Goal: Task Accomplishment & Management: Use online tool/utility

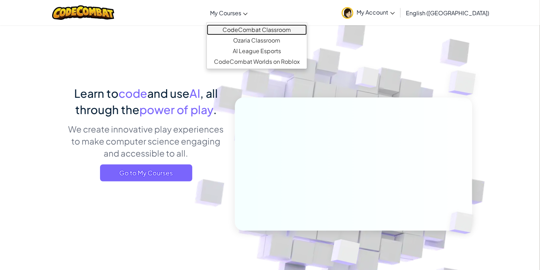
click at [265, 27] on link "CodeCombat Classroom" at bounding box center [257, 29] width 100 height 11
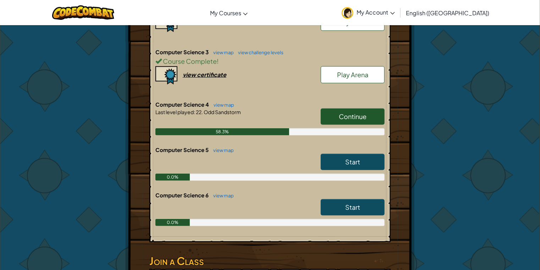
scroll to position [284, 0]
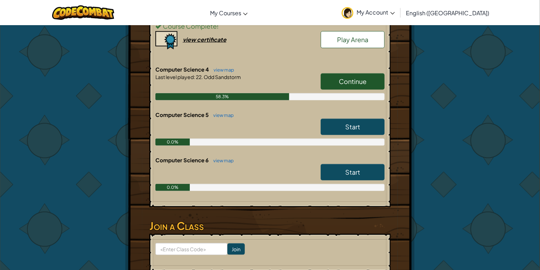
click at [345, 82] on span "Continue" at bounding box center [353, 81] width 28 height 8
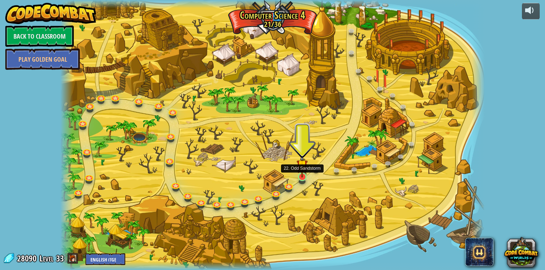
click at [303, 172] on img at bounding box center [302, 165] width 11 height 25
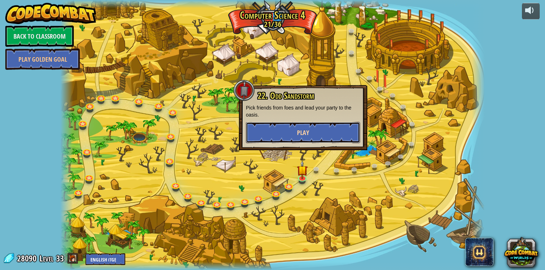
click at [302, 132] on span "Play" at bounding box center [303, 132] width 12 height 9
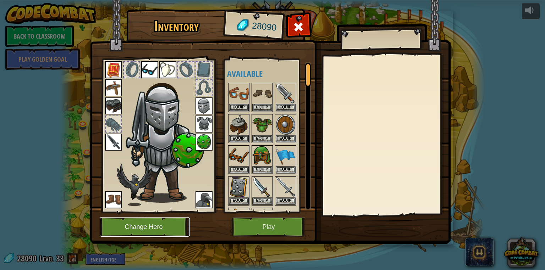
drag, startPoint x: 158, startPoint y: 235, endPoint x: 156, endPoint y: 231, distance: 4.3
click at [156, 231] on button "Change Hero" at bounding box center [145, 228] width 90 height 20
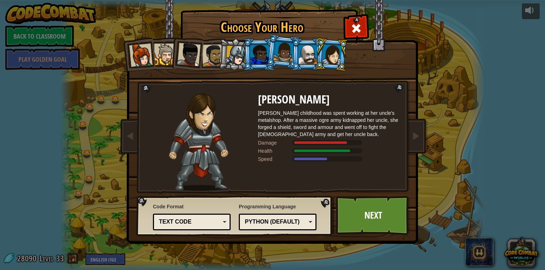
click at [229, 57] on div at bounding box center [236, 56] width 20 height 20
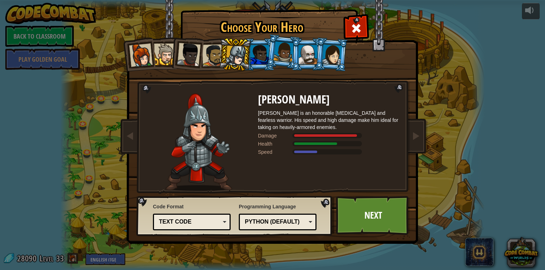
click at [252, 56] on div at bounding box center [260, 54] width 18 height 19
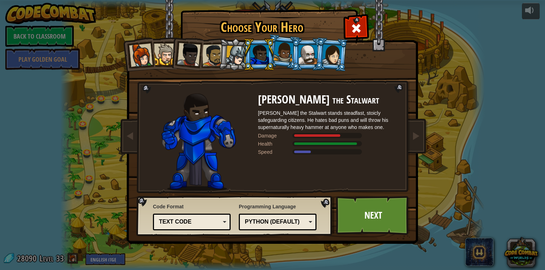
click at [280, 57] on div at bounding box center [284, 52] width 20 height 21
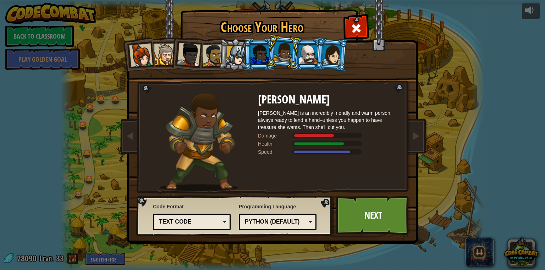
click at [296, 58] on li at bounding box center [282, 51] width 35 height 35
drag, startPoint x: 317, startPoint y: 55, endPoint x: 301, endPoint y: 54, distance: 16.4
click at [314, 38] on ol at bounding box center [272, 38] width 293 height 0
click at [258, 61] on div at bounding box center [260, 54] width 18 height 19
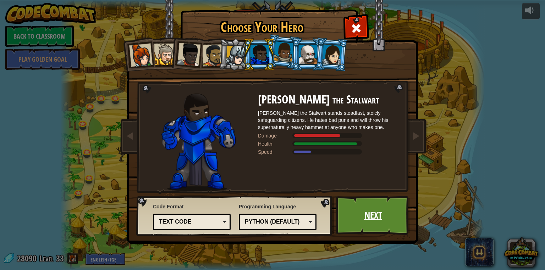
click at [387, 199] on link "Next" at bounding box center [373, 215] width 74 height 39
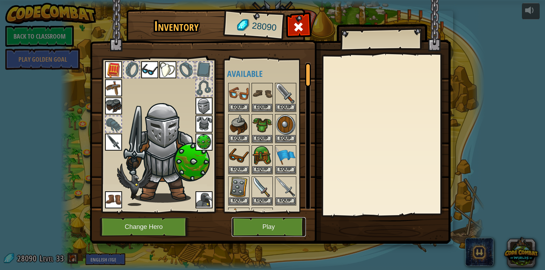
click at [284, 226] on button "Play" at bounding box center [269, 228] width 74 height 20
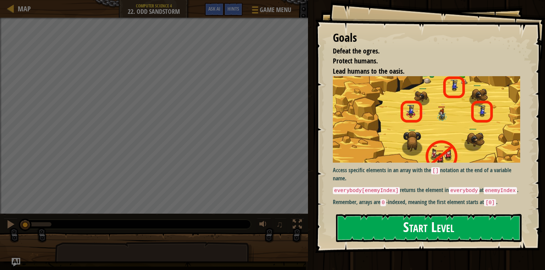
click at [392, 224] on button "Start Level" at bounding box center [429, 228] width 186 height 28
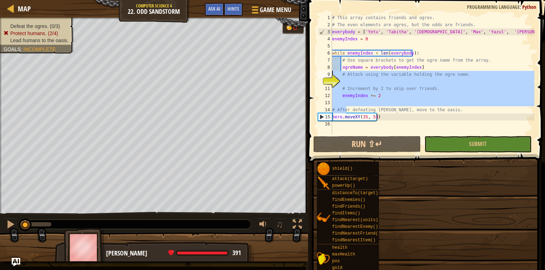
click at [282, 68] on div "Map Computer Science 4 22. Odd Sandstorm Game Menu Done Hints Ask AI 1 הההההההה…" at bounding box center [272, 135] width 545 height 270
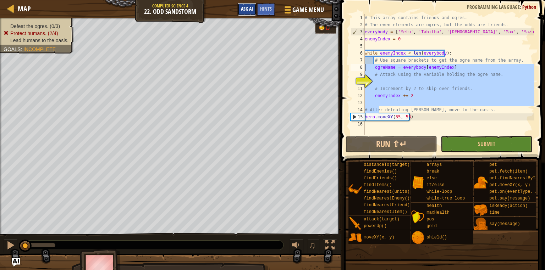
click at [243, 8] on span "Ask AI" at bounding box center [247, 8] width 12 height 7
type textarea "ogreName = everybody[enemyIndex]"
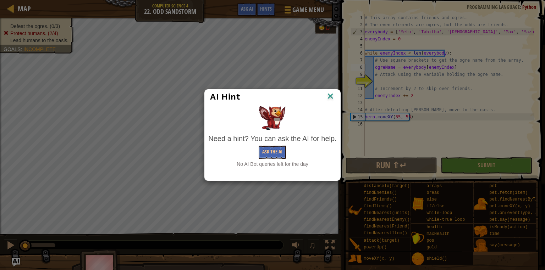
click at [329, 98] on img at bounding box center [330, 97] width 9 height 11
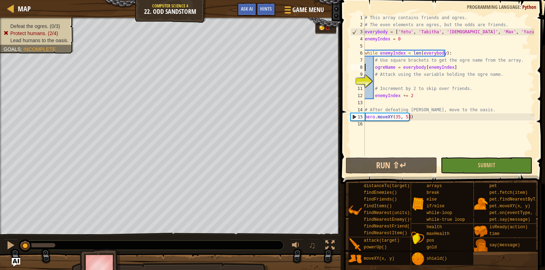
drag, startPoint x: 392, startPoint y: 80, endPoint x: 385, endPoint y: 82, distance: 7.2
click at [389, 81] on div "# This array contains friends and ogres. # The even elements are ogres, but the…" at bounding box center [448, 92] width 171 height 156
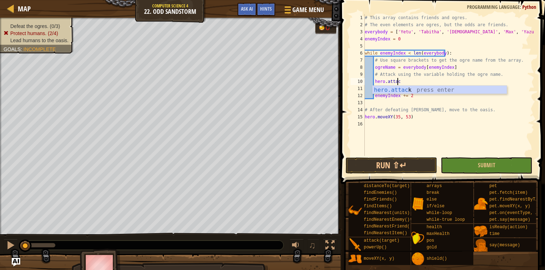
scroll to position [3, 2]
click at [276, 264] on div at bounding box center [170, 271] width 341 height 35
drag, startPoint x: 270, startPoint y: 264, endPoint x: 264, endPoint y: 279, distance: 15.6
click at [264, 0] on html "Map Computer Science 4 22. Odd Sandstorm Game Menu Done Hints Ask AI 1 הההההההה…" at bounding box center [272, 0] width 545 height 0
click at [412, 82] on div "# This array contains friends and ogres. # The even elements are ogres, but the…" at bounding box center [448, 92] width 171 height 156
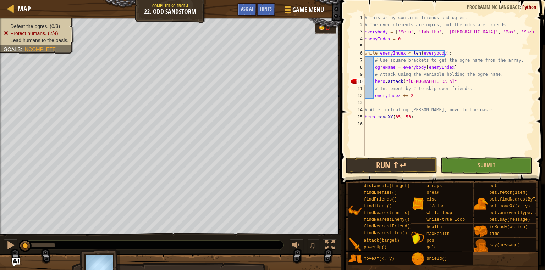
scroll to position [3, 4]
type textarea "hero.attack("Rasha")"
click at [400, 170] on button "Run ⇧↵" at bounding box center [392, 166] width 92 height 16
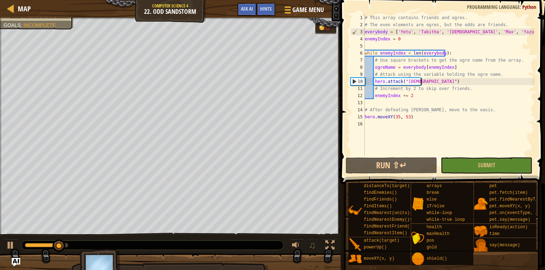
click at [429, 84] on div "# This array contains friends and ogres. # The even elements are ogres, but the…" at bounding box center [448, 92] width 171 height 156
click at [425, 82] on div "# This array contains friends and ogres. # The even elements are ogres, but the…" at bounding box center [448, 92] width 171 height 156
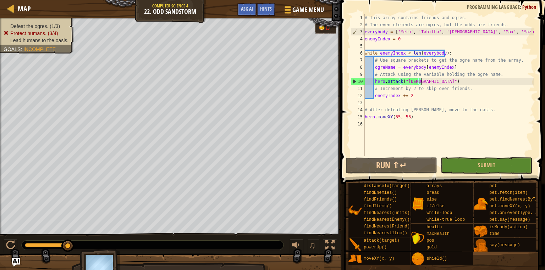
click at [420, 83] on div "# This array contains friends and ogres. # The even elements are ogres, but the…" at bounding box center [448, 92] width 171 height 156
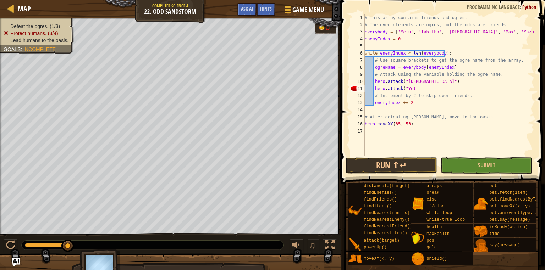
scroll to position [3, 4]
type textarea "hero.attack("Yetu")"
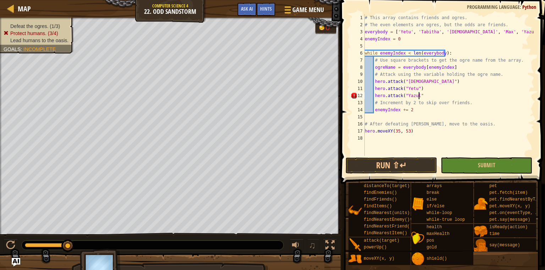
scroll to position [3, 4]
type textarea "hero.attack("Yazul")"
click at [363, 167] on button "Run ⇧↵" at bounding box center [392, 166] width 92 height 16
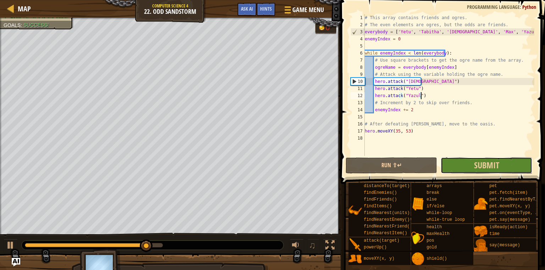
click at [453, 165] on button "Submit" at bounding box center [487, 166] width 92 height 16
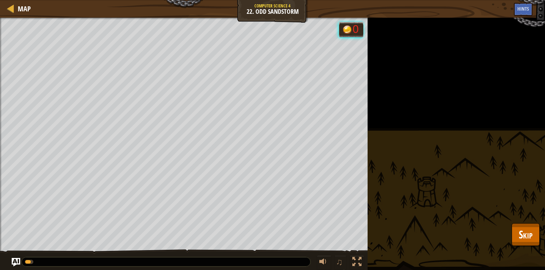
click at [504, 238] on div "Defeat the ogres. (3/3) Protect humans. (4/4) Lead humans to the oasis. Goals :…" at bounding box center [272, 144] width 545 height 253
click at [524, 236] on span "Skip" at bounding box center [526, 234] width 14 height 15
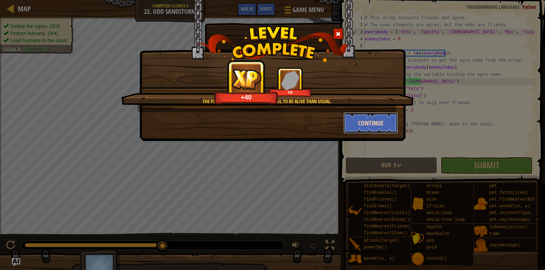
click at [382, 122] on button "Continue" at bounding box center [370, 122] width 55 height 21
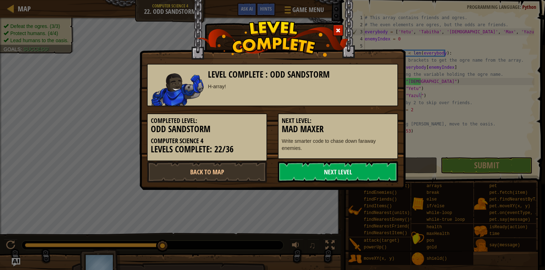
click at [341, 172] on link "Next Level" at bounding box center [338, 171] width 120 height 21
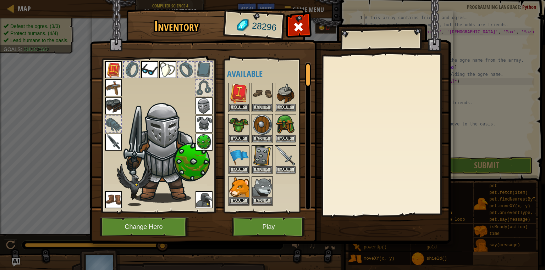
drag, startPoint x: 275, startPoint y: 218, endPoint x: 255, endPoint y: 241, distance: 31.2
drag, startPoint x: 255, startPoint y: 241, endPoint x: 247, endPoint y: 230, distance: 13.8
click at [247, 230] on button "Play" at bounding box center [269, 228] width 74 height 20
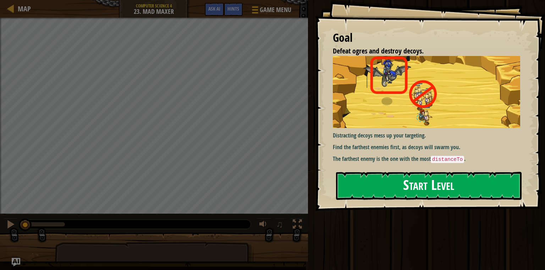
click at [347, 190] on button "Start Level" at bounding box center [429, 186] width 186 height 28
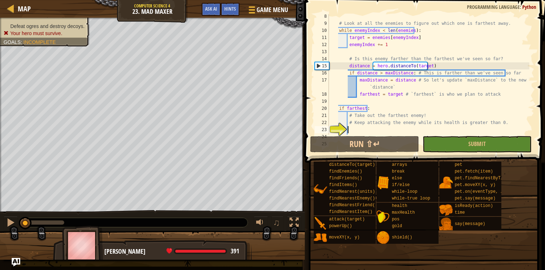
scroll to position [43, 0]
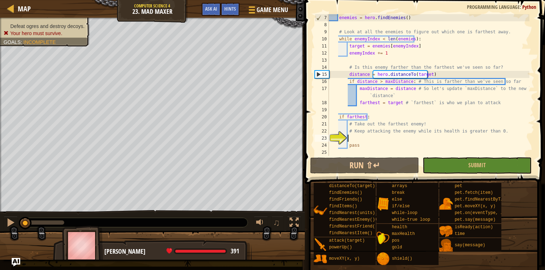
click at [362, 139] on div "enemies = hero . findEnemies ( ) # Look at all the enemies to figure out which …" at bounding box center [429, 92] width 202 height 156
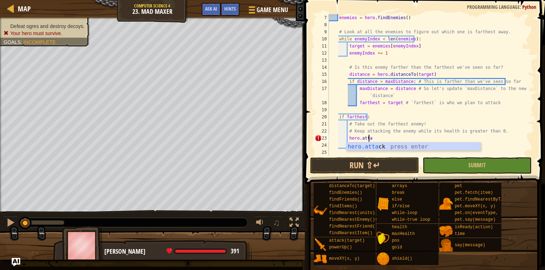
scroll to position [3, 3]
type textarea "hero.attack(enemy)"
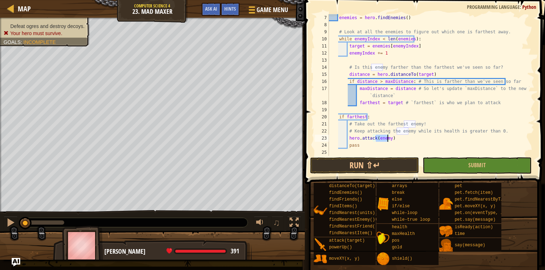
click at [397, 152] on div "enemies = hero . findEnemies ( ) # Look at all the enemies to figure out which …" at bounding box center [429, 92] width 202 height 156
click at [385, 165] on button "Run ⇧↵" at bounding box center [364, 166] width 109 height 16
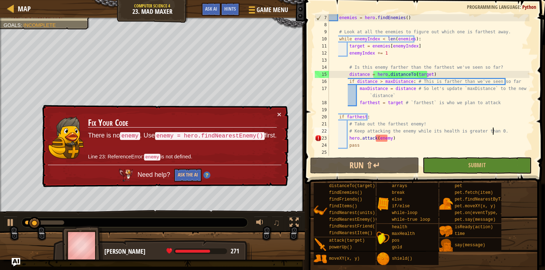
click at [496, 131] on div "enemies = hero . findEnemies ( ) # Look at all the enemies to figure out which …" at bounding box center [429, 92] width 202 height 156
type textarea "# Keep attacking the enemy while its health is greater than 0."
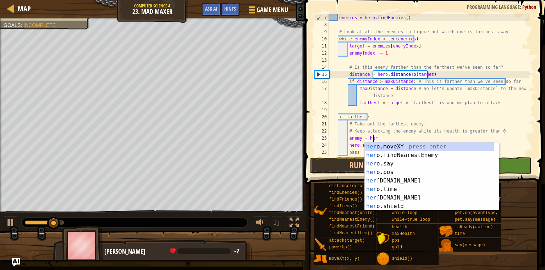
type textarea "enemy = hero"
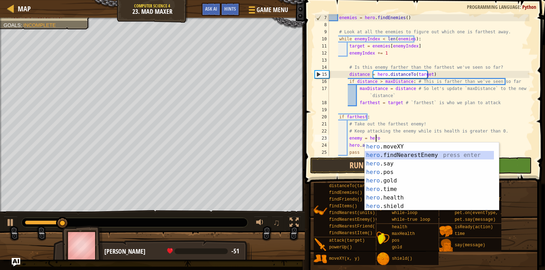
click at [478, 159] on div "hero .moveXY press enter hero .findNearestEnemy press enter hero .say press ent…" at bounding box center [429, 185] width 129 height 85
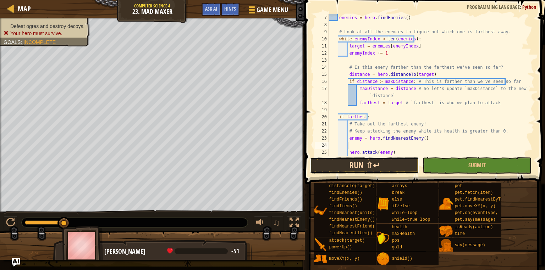
click at [392, 165] on button "Run ⇧↵" at bounding box center [364, 166] width 109 height 16
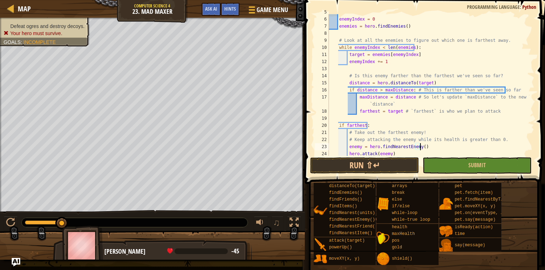
scroll to position [50, 0]
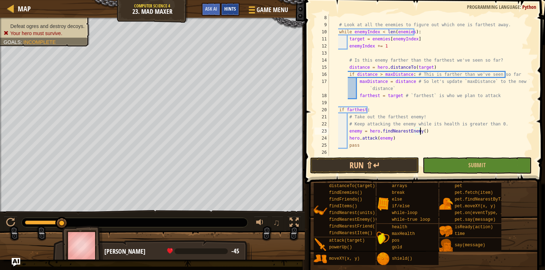
click at [229, 9] on span "Hints" at bounding box center [230, 8] width 12 height 7
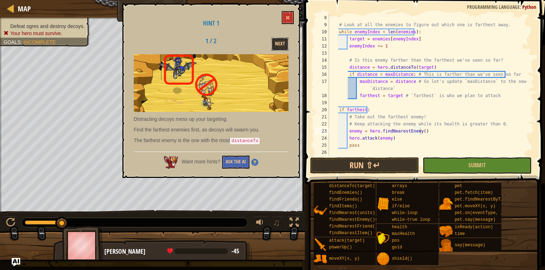
click at [273, 41] on button "Next" at bounding box center [279, 44] width 17 height 13
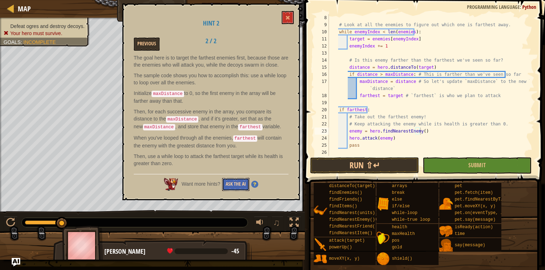
click at [241, 182] on button "Ask the AI" at bounding box center [235, 184] width 27 height 13
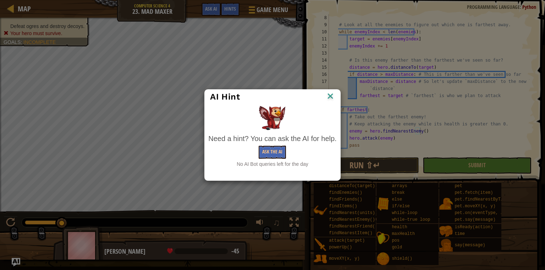
click at [326, 92] on img at bounding box center [330, 97] width 9 height 11
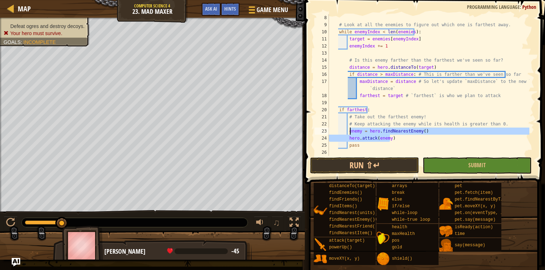
drag, startPoint x: 423, startPoint y: 135, endPoint x: 349, endPoint y: 134, distance: 73.8
click at [349, 134] on div "# Look at all the enemies to figure out which one is farthest away. while enemy…" at bounding box center [429, 92] width 202 height 156
type textarea "e"
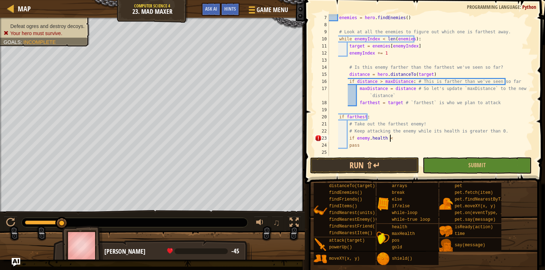
scroll to position [3, 5]
type textarea "if [DOMAIN_NAME] < 0:"
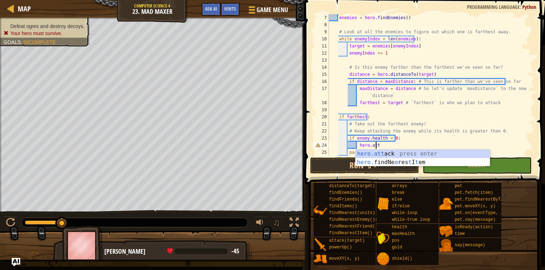
scroll to position [3, 4]
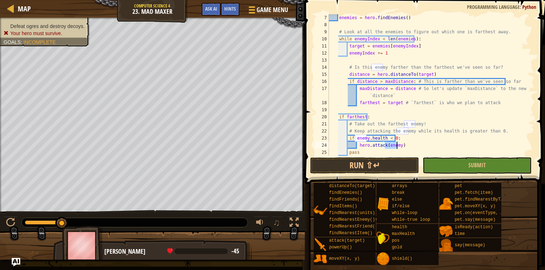
click at [406, 143] on div "enemies = hero . findEnemies ( ) # Look at all the enemies to figure out which …" at bounding box center [429, 92] width 202 height 156
click at [497, 129] on div "enemies = hero . findEnemies ( ) # Look at all the enemies to figure out which …" at bounding box center [429, 92] width 202 height 156
type textarea "# Keep attacking the enemy while its health is greater than 0."
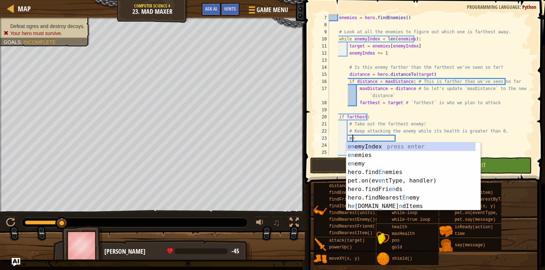
scroll to position [3, 1]
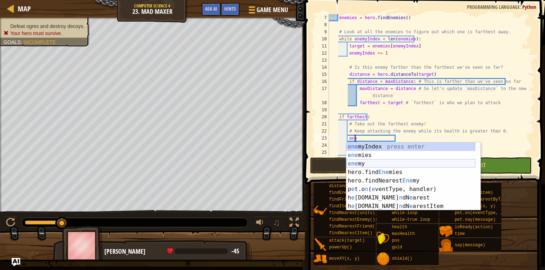
click at [440, 163] on div "ene myIndex press enter ene mies press enter ene my press enter hero.find Ene m…" at bounding box center [410, 185] width 129 height 85
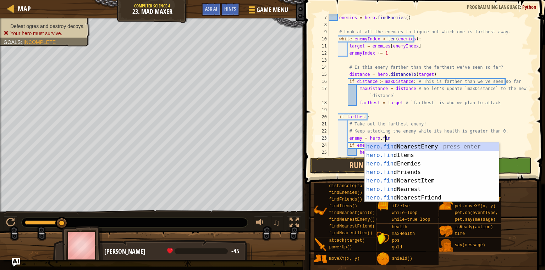
scroll to position [3, 4]
type textarea "enemy = hero.find"
click at [442, 146] on div "hero.find NearestEnemy press enter hero.find Items press enter hero.find Enemie…" at bounding box center [432, 181] width 134 height 77
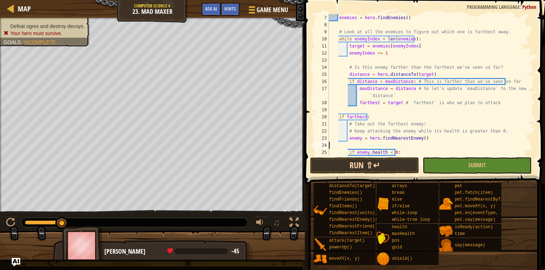
scroll to position [3, 0]
click at [367, 164] on button "Run ⇧↵" at bounding box center [364, 166] width 109 height 16
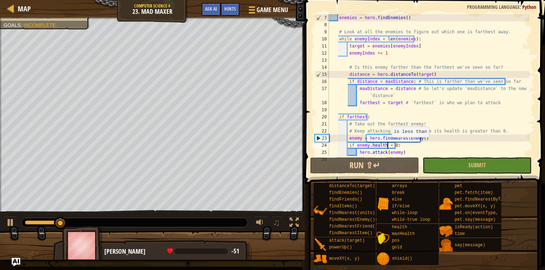
click at [388, 144] on div "enemies = hero . findEnemies ( ) # Look at all the enemies to figure out which …" at bounding box center [429, 92] width 202 height 156
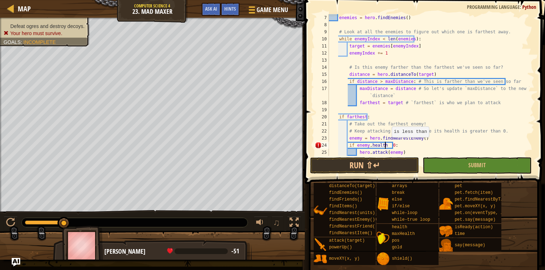
scroll to position [3, 5]
click at [387, 167] on button "Run ⇧↵" at bounding box center [364, 166] width 109 height 16
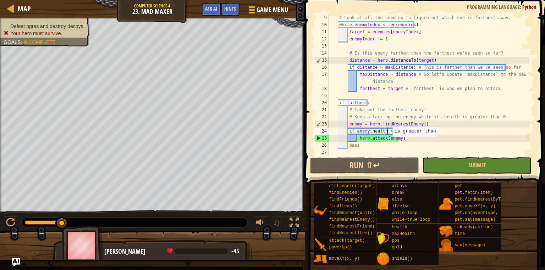
scroll to position [57, 0]
click at [205, 4] on button "Ask AI" at bounding box center [211, 9] width 19 height 13
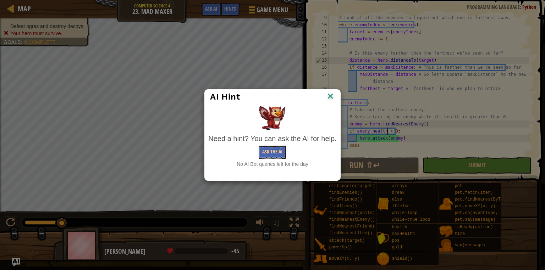
click at [329, 95] on img at bounding box center [330, 97] width 9 height 11
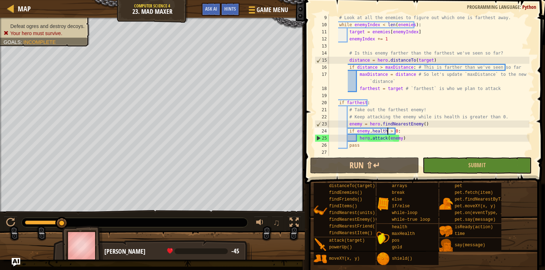
click at [348, 125] on div "# Look at all the enemies to figure out which one is farthest away. while enemy…" at bounding box center [429, 92] width 202 height 156
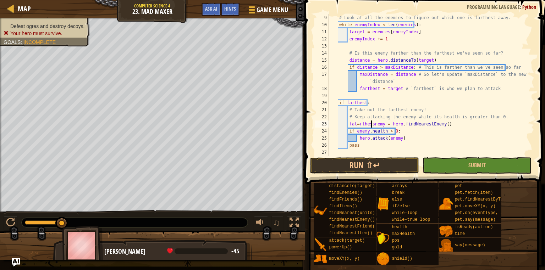
scroll to position [3, 4]
click at [356, 125] on div "# Look at all the enemies to figure out which one is farthest away. while enemy…" at bounding box center [429, 92] width 202 height 156
click at [363, 125] on div "# Look at all the enemies to figure out which one is farthest away. while enemy…" at bounding box center [429, 92] width 202 height 156
click at [491, 119] on div "# Look at all the enemies to figure out which one is farthest away. while enemy…" at bounding box center [429, 92] width 202 height 156
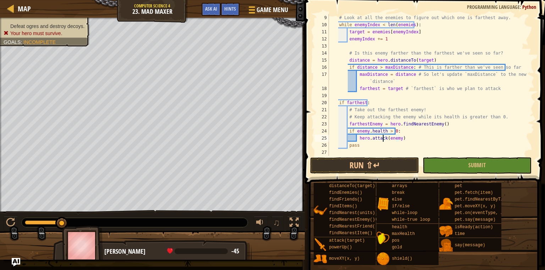
click at [383, 139] on div "# Look at all the enemies to figure out which one is farthest away. while enemy…" at bounding box center [429, 92] width 202 height 156
click at [387, 139] on div "# Look at all the enemies to figure out which one is farthest away. while enemy…" at bounding box center [429, 92] width 202 height 156
click at [406, 138] on div "# Look at all the enemies to figure out which one is farthest away. while enemy…" at bounding box center [429, 92] width 202 height 156
click at [403, 165] on button "Run ⇧↵" at bounding box center [364, 166] width 109 height 16
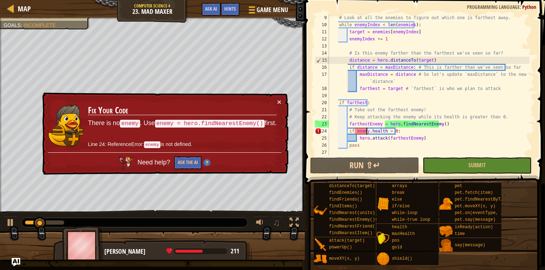
click at [365, 131] on div "# Look at all the enemies to figure out which one is farthest away. while enemy…" at bounding box center [429, 92] width 202 height 156
click at [353, 131] on div "# Look at all the enemies to figure out which one is farthest away. while enemy…" at bounding box center [429, 92] width 202 height 156
click at [354, 132] on div "# Look at all the enemies to figure out which one is farthest away. while enemy…" at bounding box center [429, 92] width 202 height 156
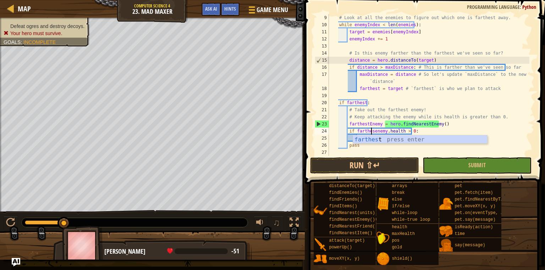
scroll to position [3, 4]
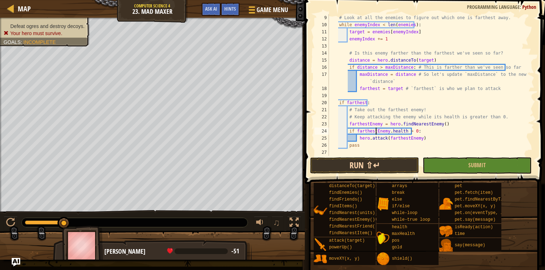
type textarea "if [DOMAIN_NAME] > 0:"
click at [376, 160] on button "Run ⇧↵" at bounding box center [364, 166] width 109 height 16
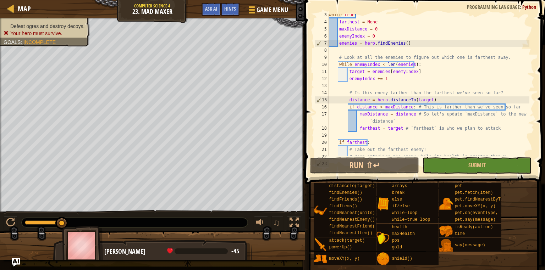
scroll to position [57, 0]
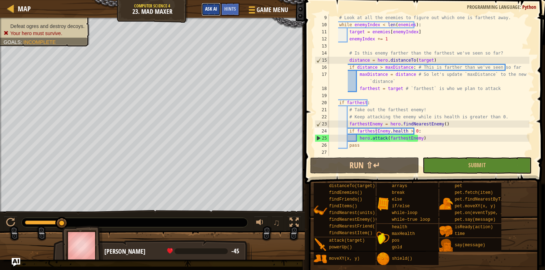
click at [216, 9] on span "Ask AI" at bounding box center [211, 8] width 12 height 7
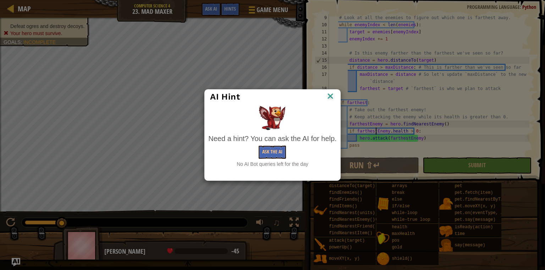
click at [332, 90] on div "AI Hint" at bounding box center [272, 97] width 135 height 15
click at [333, 95] on img at bounding box center [330, 97] width 9 height 11
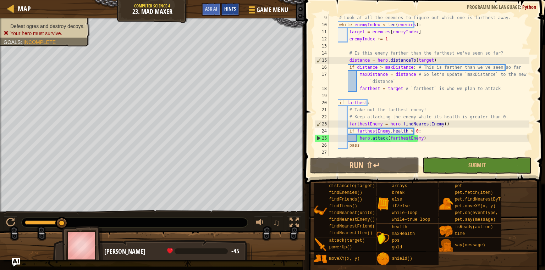
click at [230, 5] on div "Hints" at bounding box center [230, 9] width 19 height 13
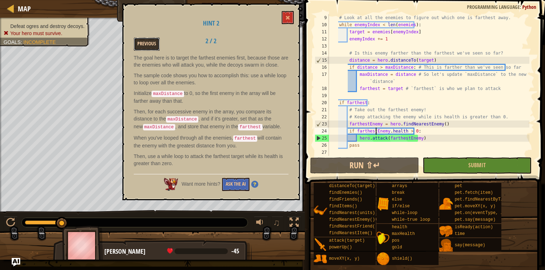
click at [150, 42] on button "Previous" at bounding box center [147, 44] width 26 height 13
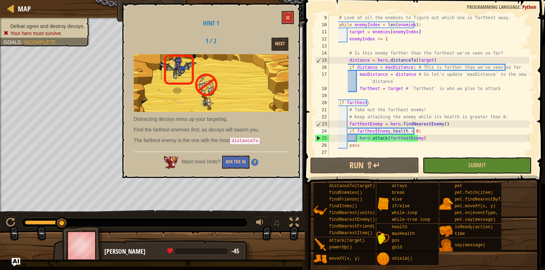
click at [253, 159] on img at bounding box center [254, 162] width 7 height 7
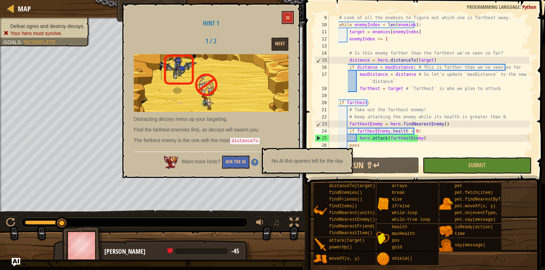
click at [264, 135] on div "Distracting decoys mess up your targeting. Find the farthest enemies first, as …" at bounding box center [211, 101] width 155 height 94
drag, startPoint x: 223, startPoint y: 142, endPoint x: 214, endPoint y: 144, distance: 9.2
click at [216, 144] on div "Distracting decoys mess up your targeting. Find the farthest enemies first, as …" at bounding box center [211, 101] width 155 height 94
drag, startPoint x: 203, startPoint y: 143, endPoint x: 199, endPoint y: 146, distance: 5.5
click at [196, 147] on div "Distracting decoys mess up your targeting. Find the farthest enemies first, as …" at bounding box center [211, 101] width 155 height 94
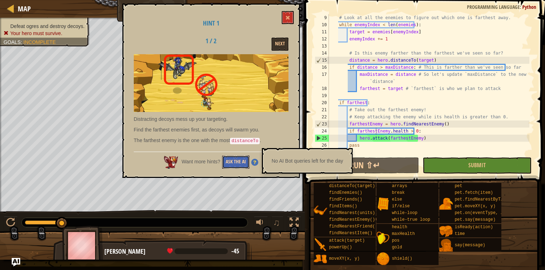
drag, startPoint x: 231, startPoint y: 155, endPoint x: 230, endPoint y: 162, distance: 7.3
click at [230, 162] on button "Ask the AI" at bounding box center [235, 162] width 27 height 13
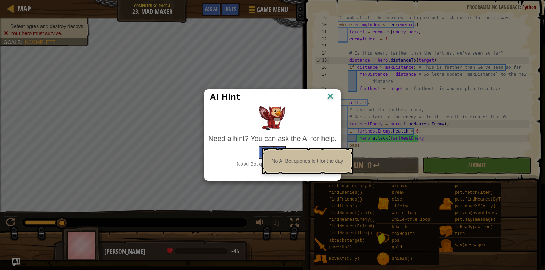
click at [341, 97] on div "AI Hint Need a hint? You can ask the AI for help. Ask the AI No AI Bot queries …" at bounding box center [272, 135] width 545 height 270
